Goal: Transaction & Acquisition: Purchase product/service

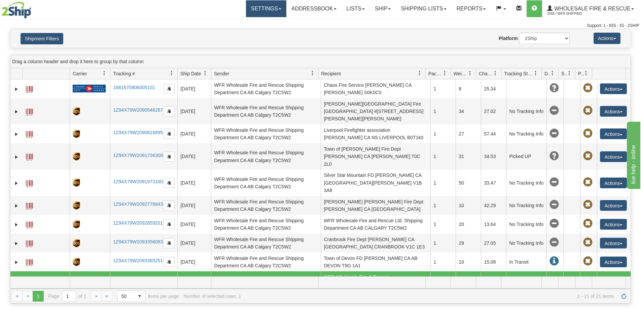
click at [261, 11] on link "Settings" at bounding box center [266, 8] width 40 height 17
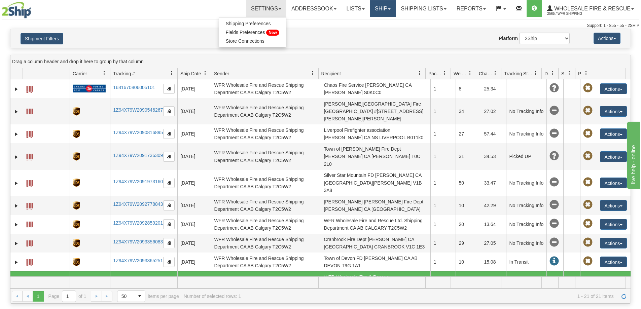
click at [374, 6] on link "Ship" at bounding box center [383, 8] width 26 height 17
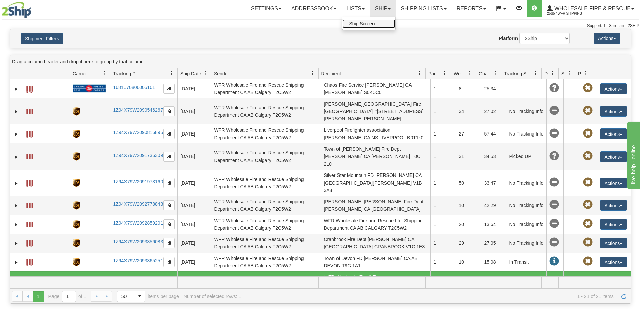
click at [369, 23] on span "Ship Screen" at bounding box center [362, 23] width 26 height 5
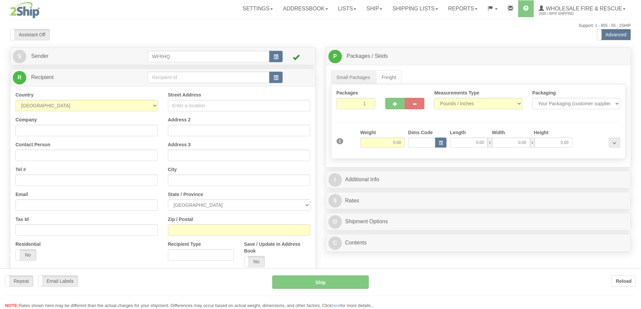
click at [178, 78] on div "Toggle navigation Settings Shipping Preferences Fields Preferences New" at bounding box center [320, 179] width 641 height 358
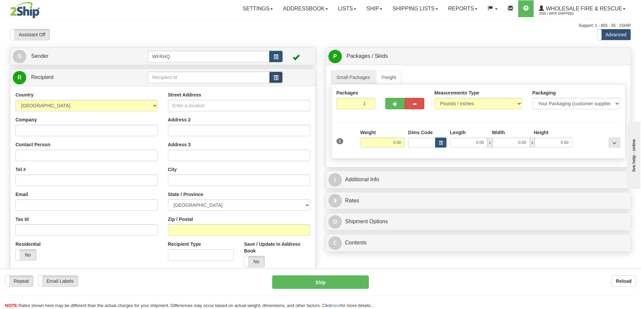
click at [280, 77] on button "button" at bounding box center [275, 77] width 13 height 11
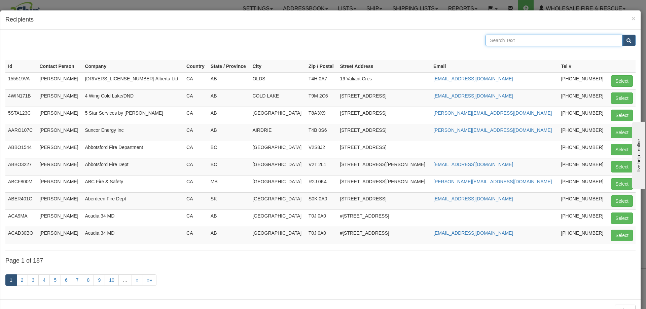
click at [510, 43] on input "text" at bounding box center [554, 40] width 137 height 11
type input "Cameco"
click at [622, 35] on button "submit" at bounding box center [628, 40] width 13 height 11
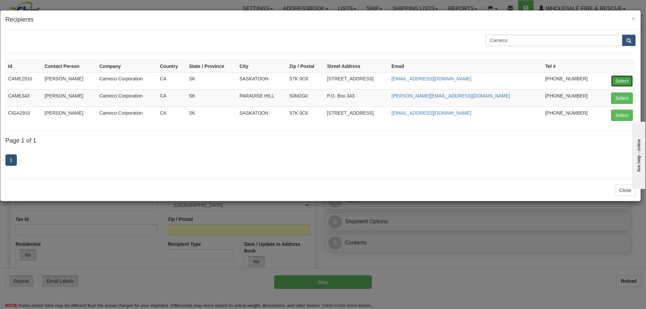
click at [615, 78] on button "Select" at bounding box center [622, 80] width 22 height 11
type input "CAME2910"
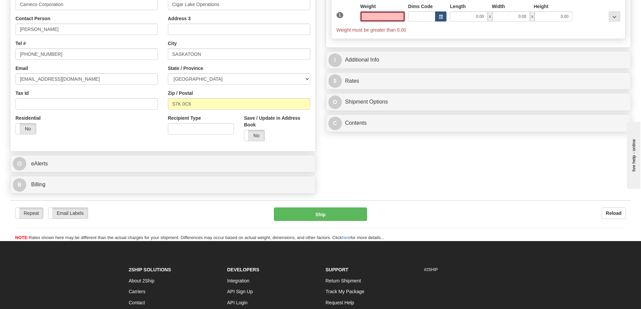
scroll to position [135, 0]
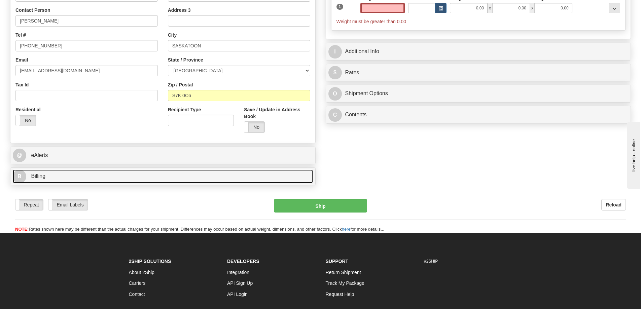
type input "0.00"
click at [41, 176] on span "Billing" at bounding box center [38, 176] width 14 height 6
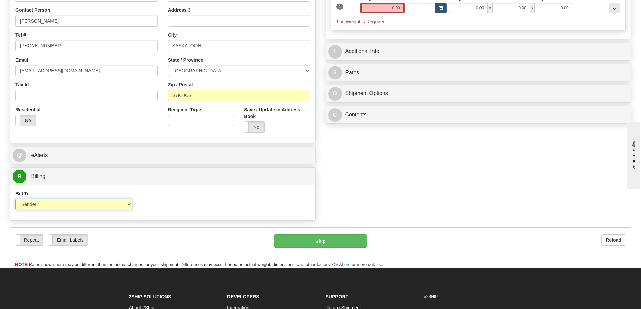
click at [102, 206] on select "Sender Recipient Third Party Collect" at bounding box center [73, 204] width 117 height 11
select select "2"
click at [15, 199] on select "Sender Recipient Third Party Collect" at bounding box center [73, 204] width 117 height 11
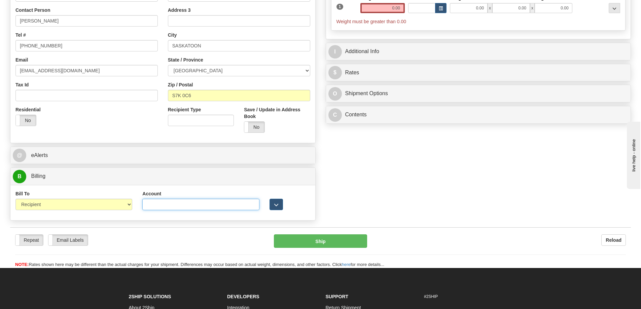
click at [180, 204] on input "Account" at bounding box center [200, 204] width 117 height 11
paste input "2158630"
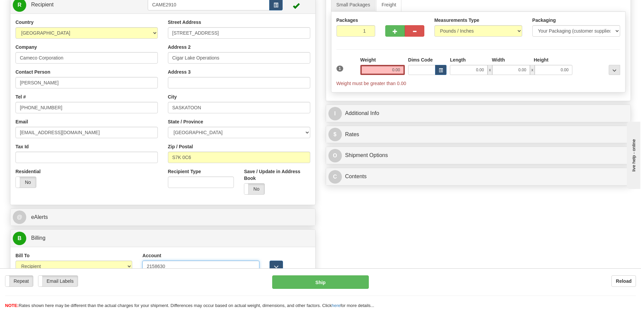
scroll to position [0, 0]
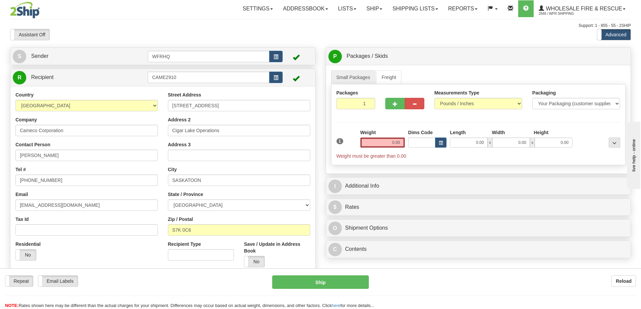
type input "2158630"
drag, startPoint x: 4, startPoint y: 156, endPoint x: -66, endPoint y: 156, distance: 69.6
click at [0, 156] on html "Training Course Close Toggle navigation Settings Shipping Preferences New Sende…" at bounding box center [320, 154] width 641 height 309
type input "Callie Hollstein"
drag, startPoint x: 99, startPoint y: 207, endPoint x: -8, endPoint y: 207, distance: 106.3
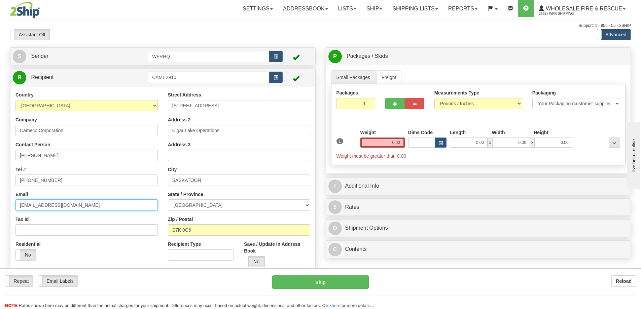
click at [0, 207] on html "Training Course Close Toggle navigation Settings Shipping Preferences New Sende…" at bounding box center [320, 154] width 641 height 309
paste input "david_snell"
type input "david_snell@cameco.com"
click at [389, 142] on input "0.00" at bounding box center [382, 143] width 44 height 10
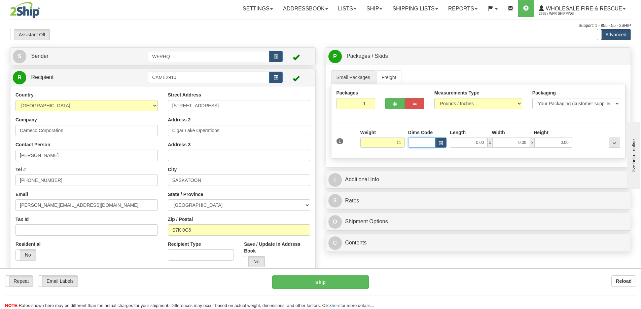
type input "11.00"
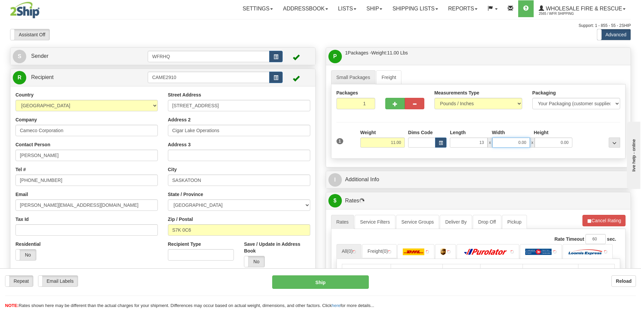
type input "13.00"
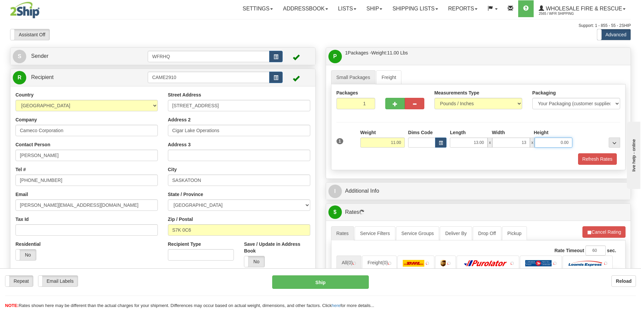
type input "13.00"
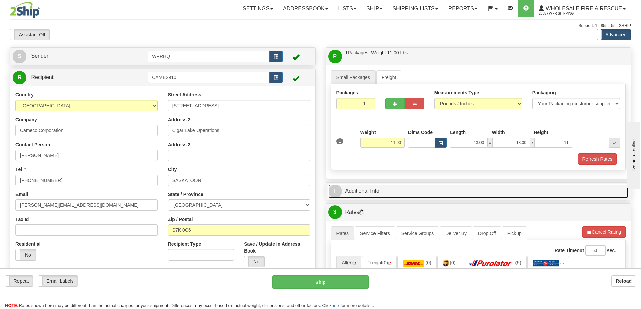
type input "11.00"
click at [368, 190] on link "I Additional Info" at bounding box center [478, 191] width 300 height 14
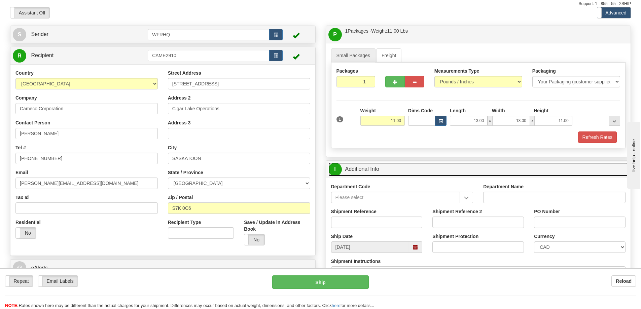
scroll to position [34, 0]
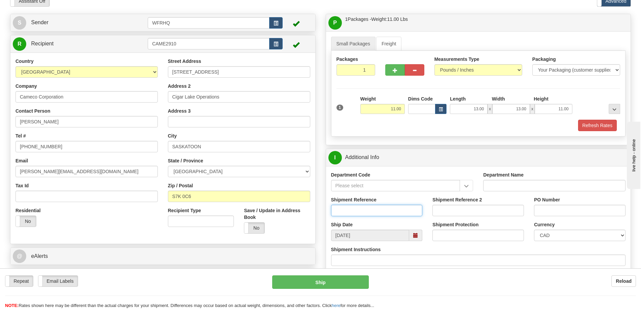
click at [359, 214] on input "Shipment Reference" at bounding box center [377, 210] width 92 height 11
type input "S45621 - 30428"
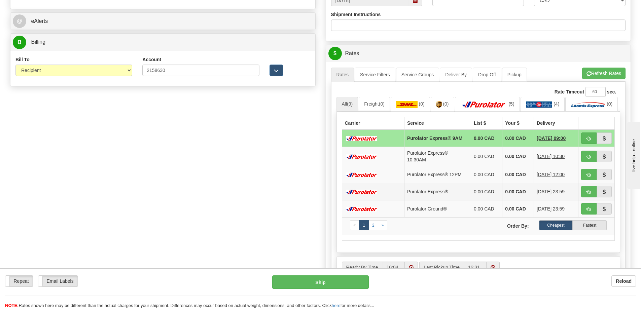
scroll to position [269, 0]
type input "4500904023"
click at [587, 211] on span "button" at bounding box center [588, 209] width 5 height 4
type input "260"
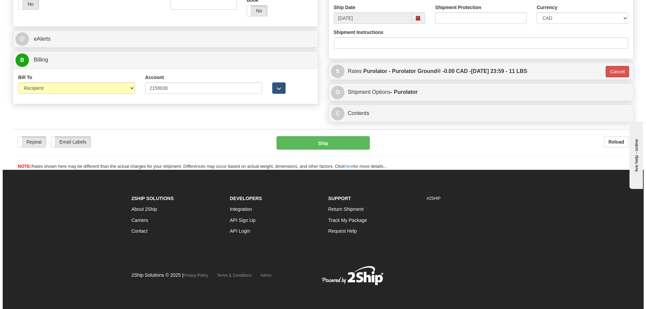
scroll to position [251, 0]
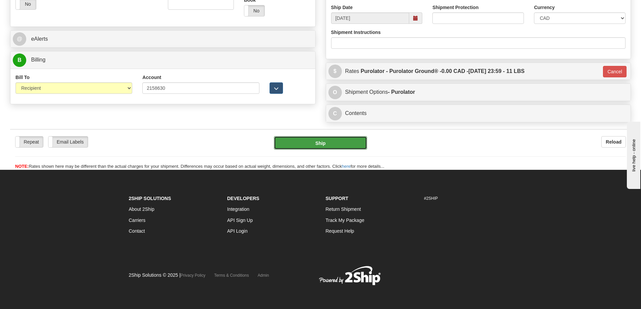
click at [320, 144] on button "Ship" at bounding box center [320, 142] width 93 height 13
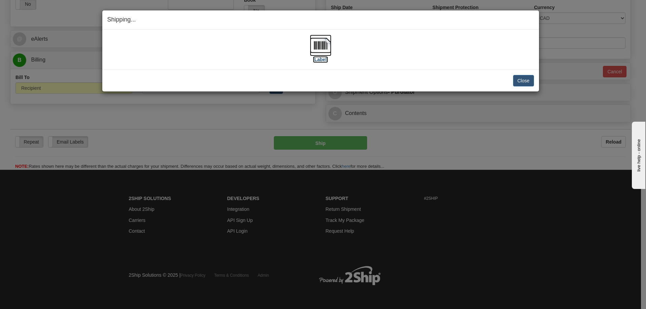
click at [322, 39] on img at bounding box center [321, 46] width 22 height 22
